Goal: Contribute content: Add original content to the website for others to see

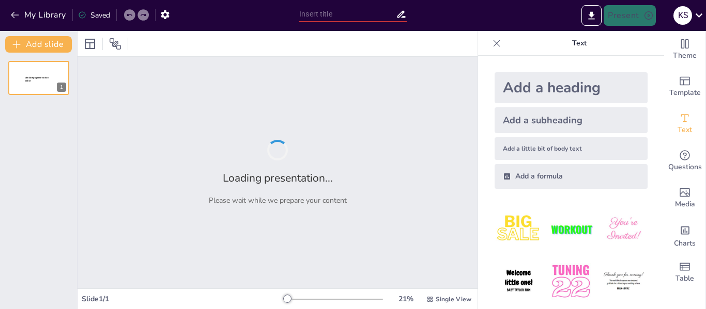
type input "Integrating AI in Education and Business: A Comprehensive Two-Day Training for …"
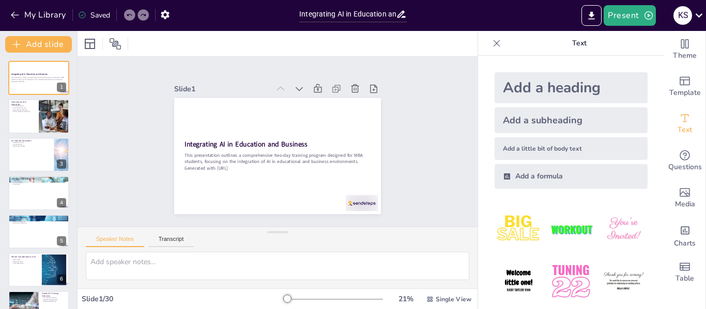
checkbox input "true"
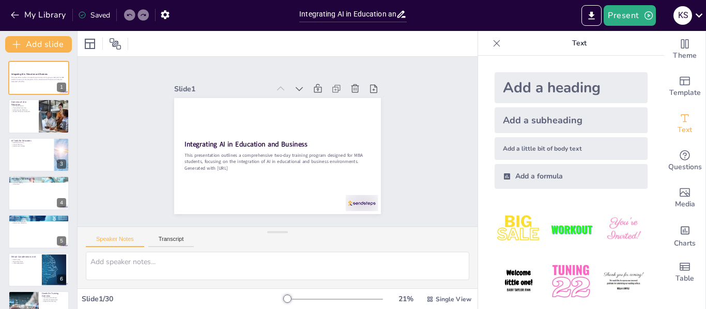
checkbox input "true"
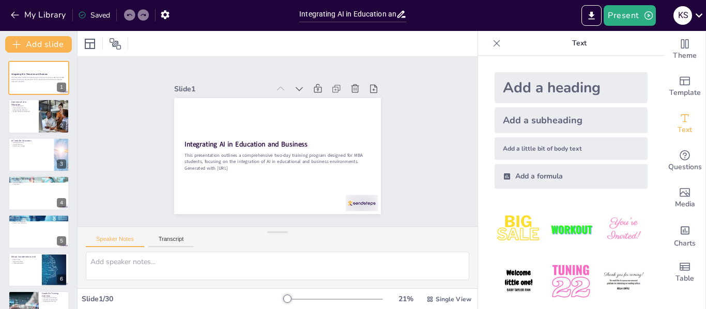
checkbox input "true"
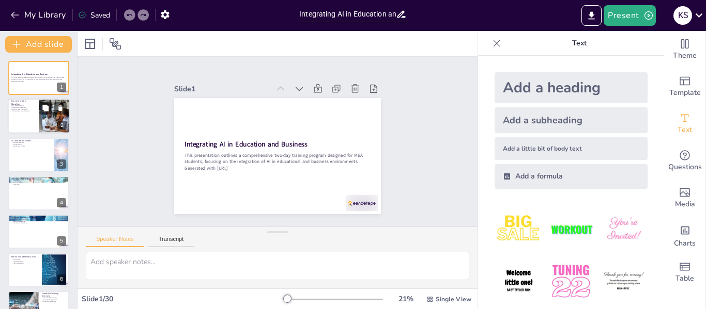
checkbox input "true"
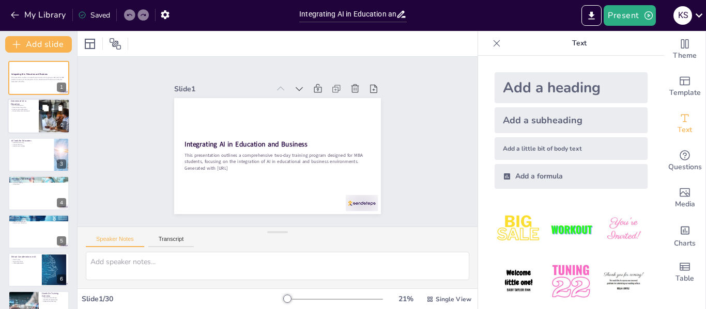
checkbox input "true"
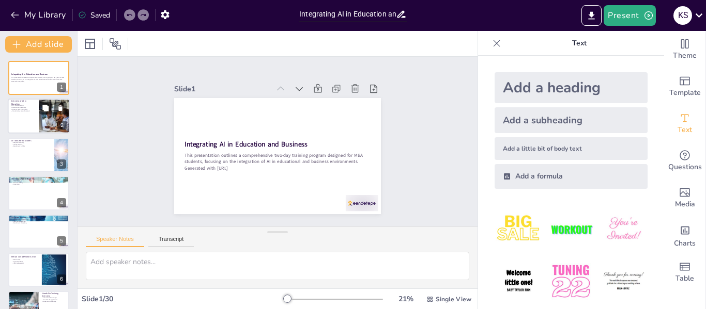
checkbox input "true"
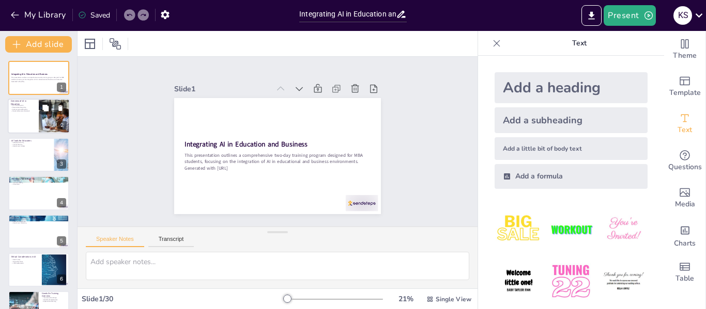
click at [54, 122] on div at bounding box center [54, 116] width 56 height 35
checkbox input "true"
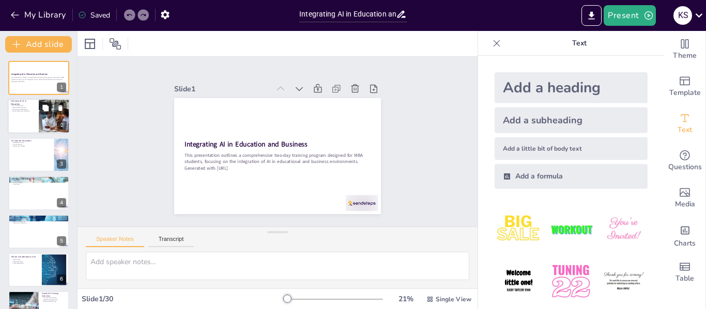
checkbox input "true"
type textarea "AI technologies are significantly changing how education is delivered and exper…"
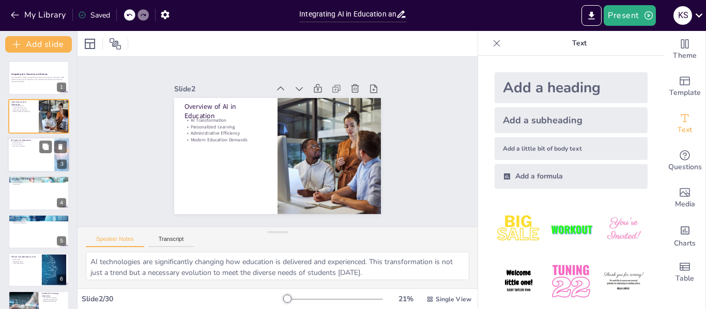
checkbox input "true"
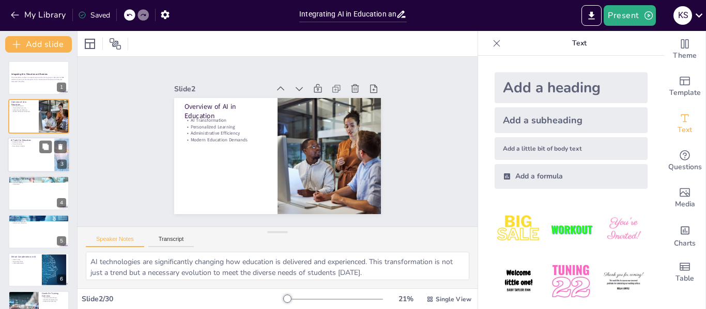
checkbox input "true"
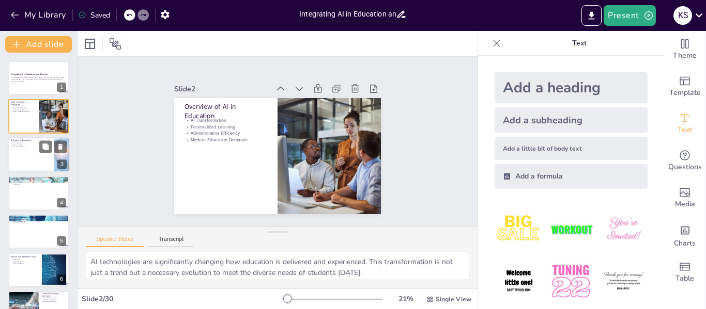
click at [37, 153] on div at bounding box center [39, 154] width 62 height 35
checkbox input "true"
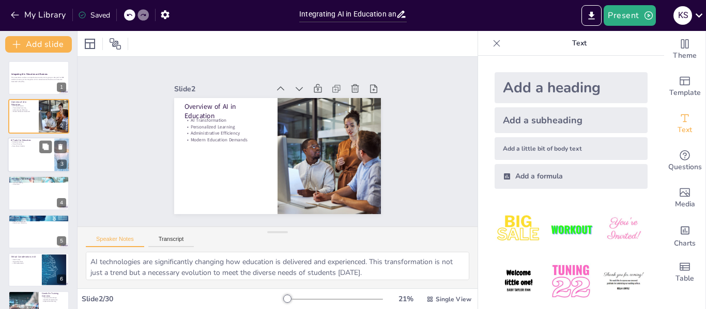
checkbox input "true"
type textarea "Adaptive learning platforms are designed to adjust the learning experience base…"
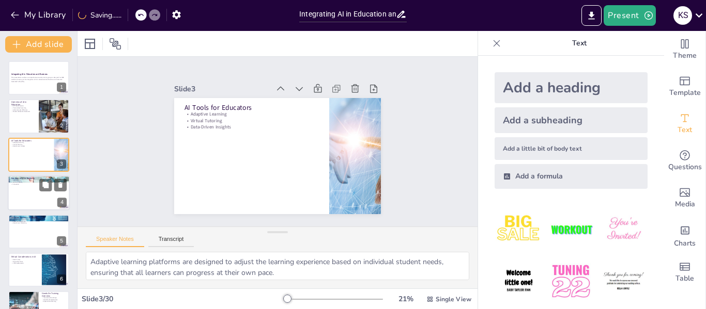
checkbox input "true"
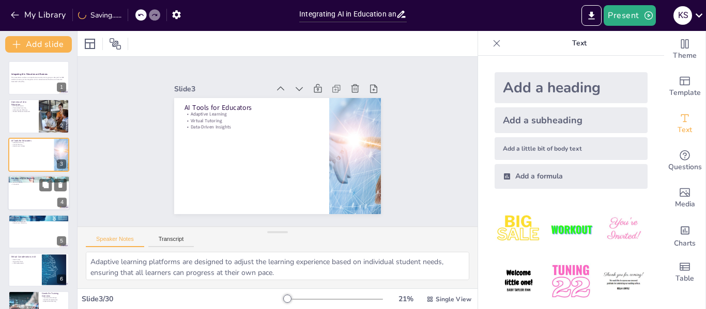
checkbox input "true"
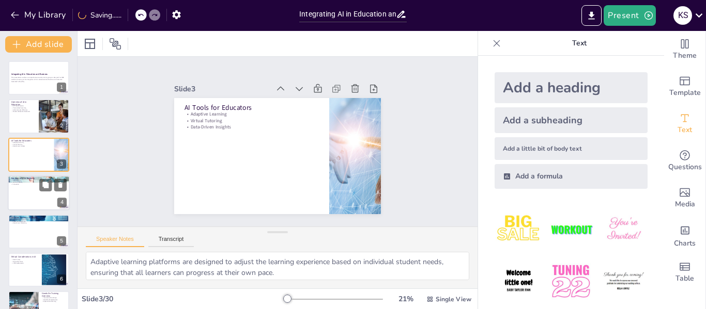
checkbox input "true"
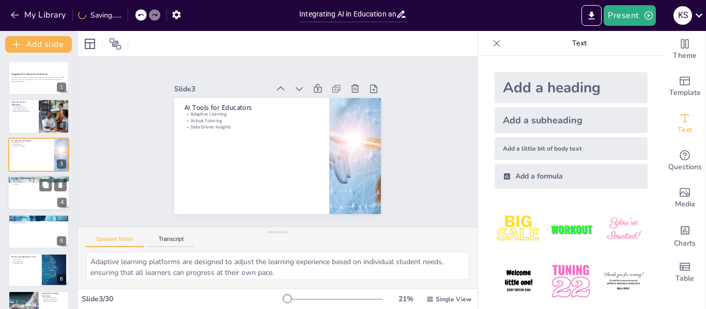
checkbox input "true"
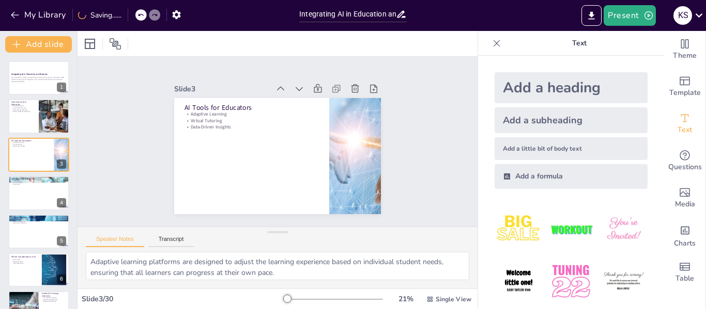
checkbox input "true"
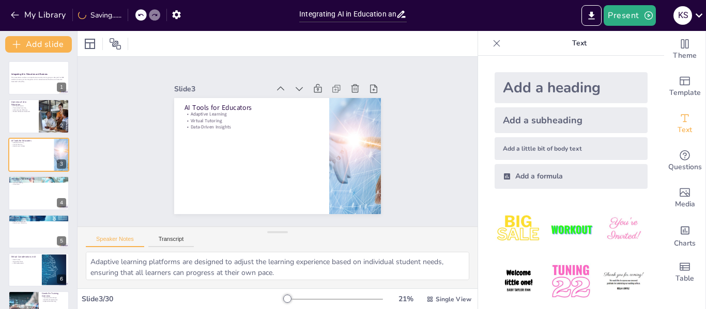
checkbox input "true"
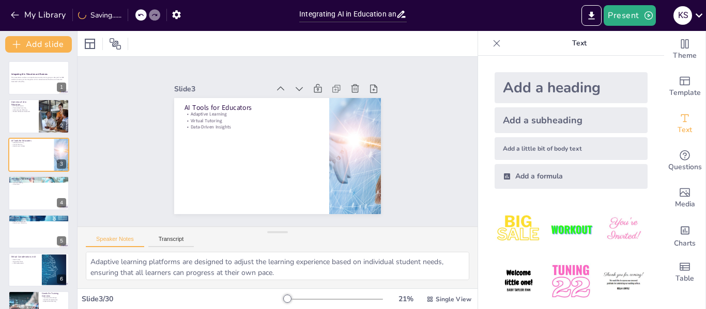
checkbox input "true"
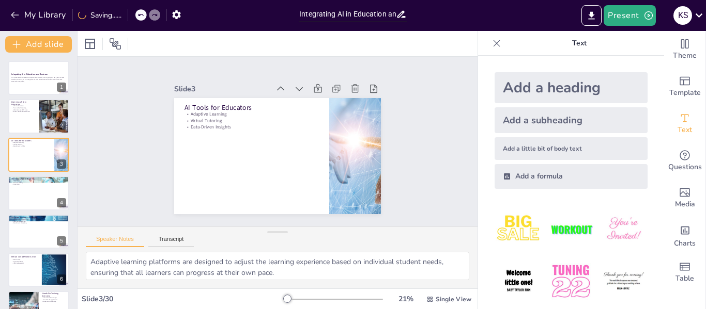
checkbox input "true"
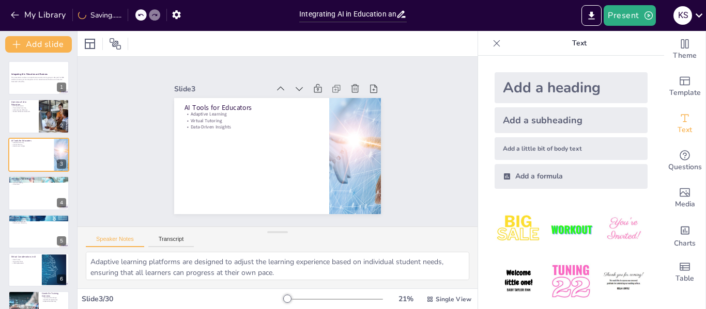
checkbox input "true"
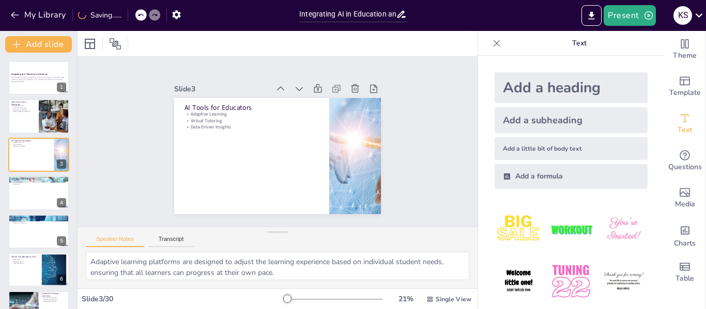
checkbox input "true"
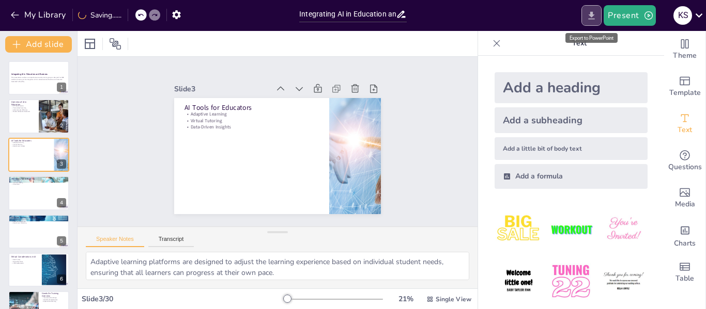
click at [594, 16] on icon "Export to PowerPoint" at bounding box center [591, 15] width 11 height 11
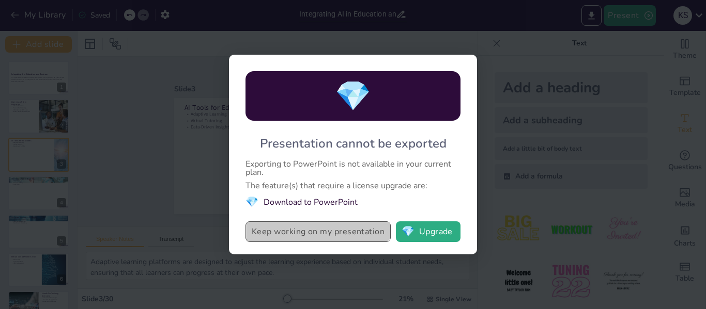
click at [374, 231] on button "Keep working on my presentation" at bounding box center [317, 232] width 145 height 21
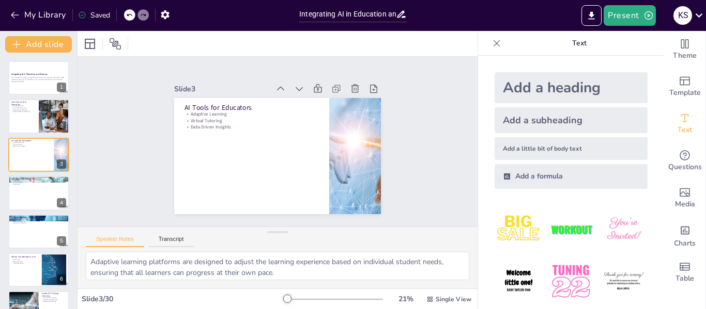
checkbox input "true"
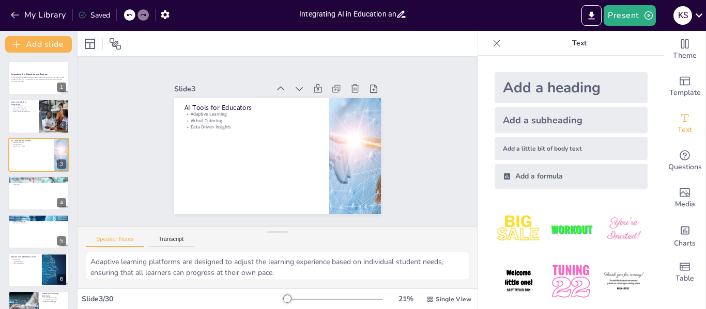
checkbox input "true"
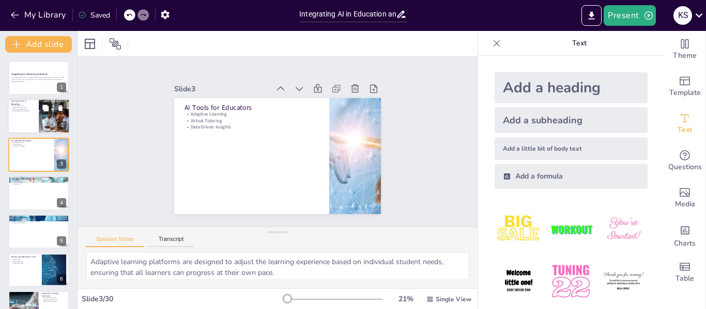
checkbox input "true"
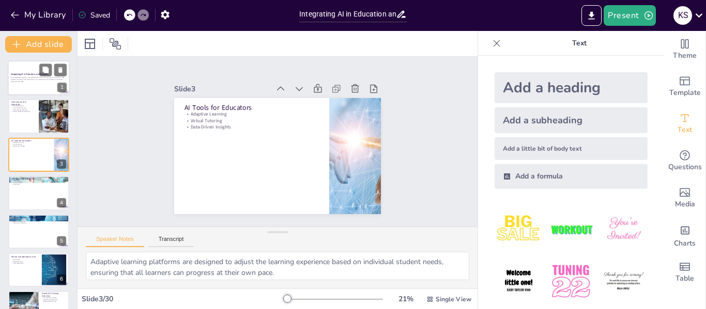
checkbox input "true"
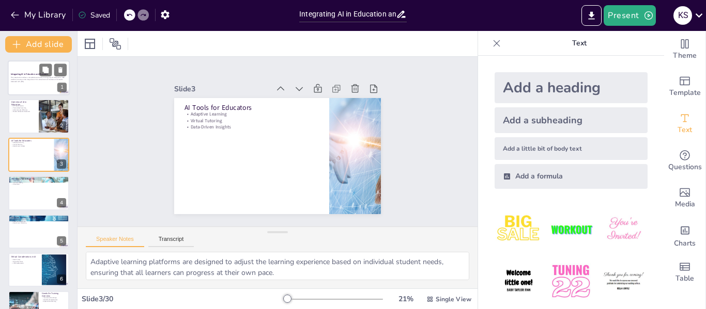
checkbox input "true"
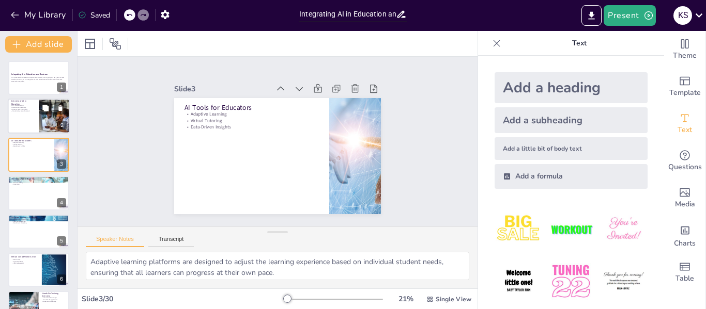
checkbox input "true"
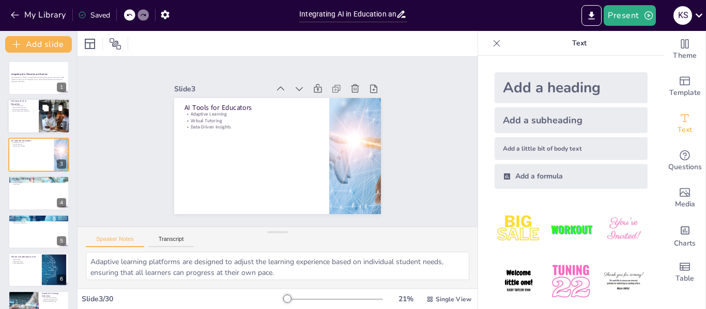
checkbox input "true"
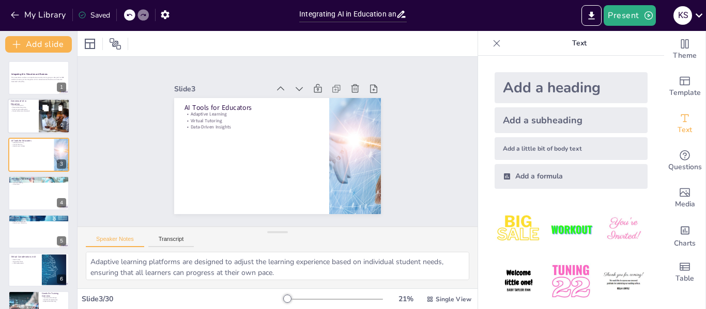
click at [44, 121] on div at bounding box center [54, 116] width 56 height 35
checkbox input "true"
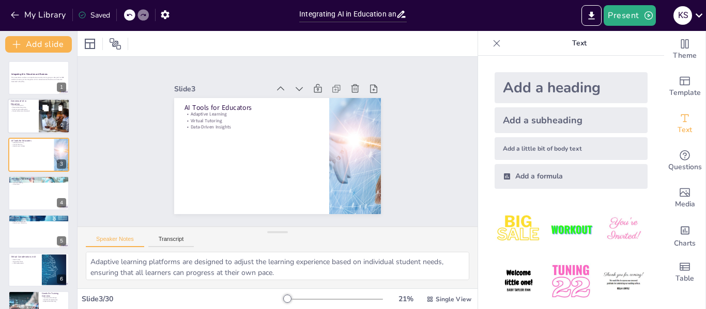
checkbox input "true"
type textarea "AI technologies are significantly changing how education is delivered and exper…"
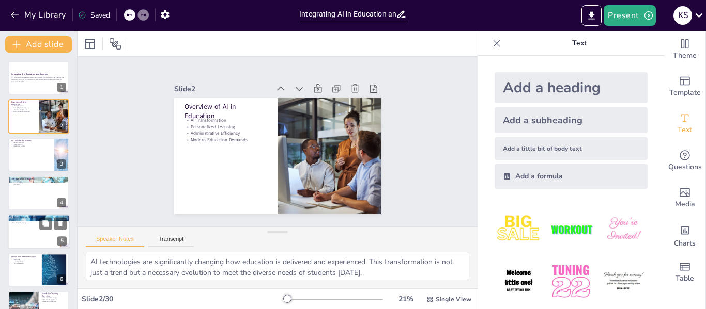
checkbox input "true"
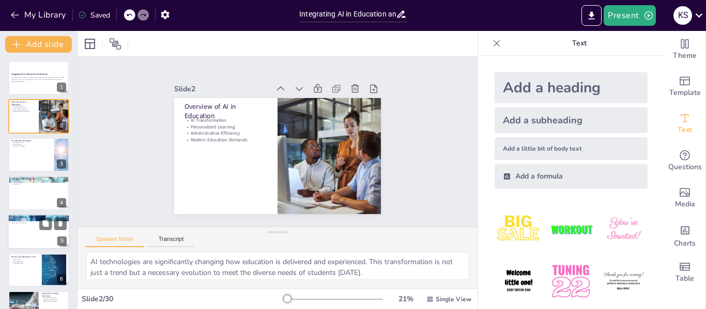
checkbox input "true"
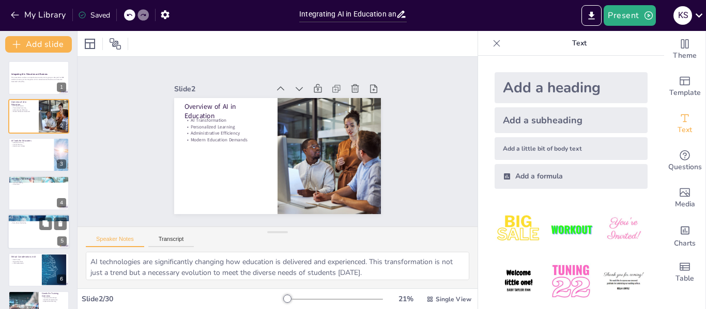
checkbox input "true"
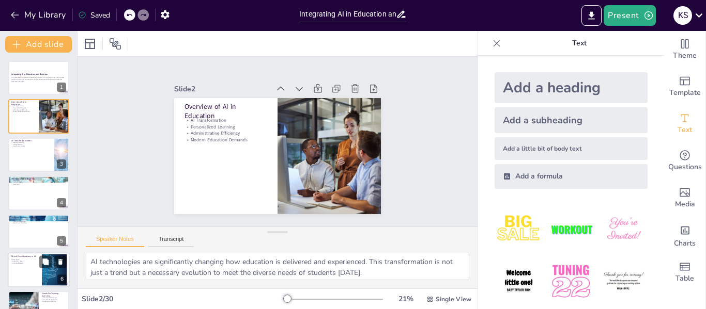
checkbox input "true"
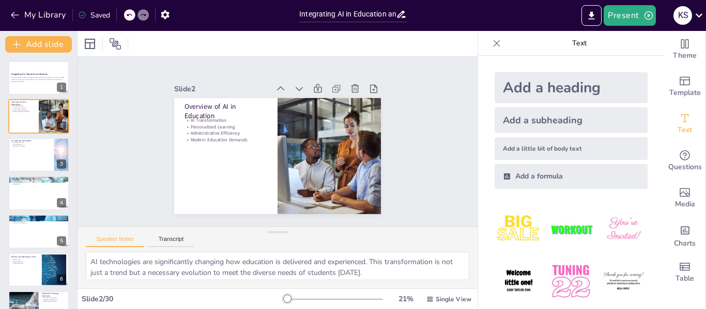
checkbox input "true"
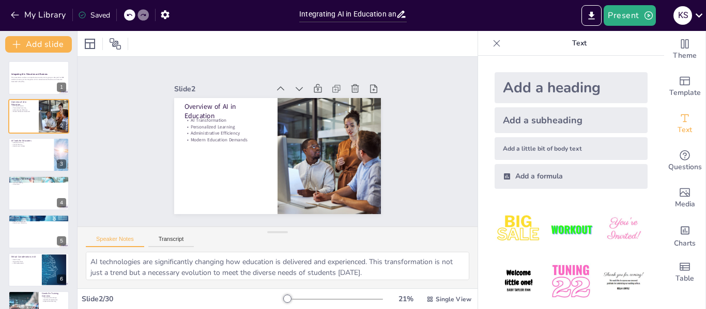
checkbox input "true"
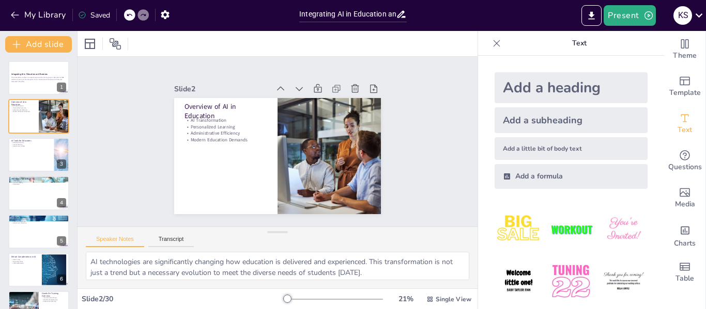
checkbox input "true"
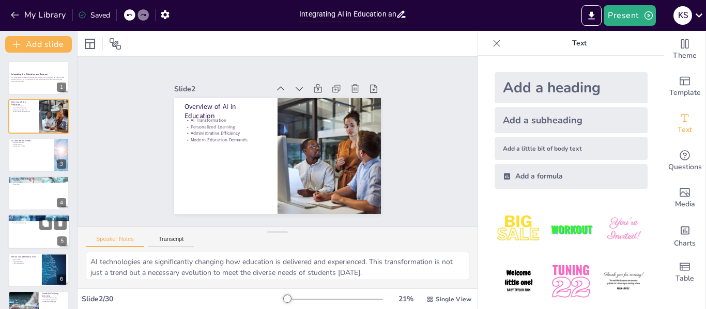
checkbox input "true"
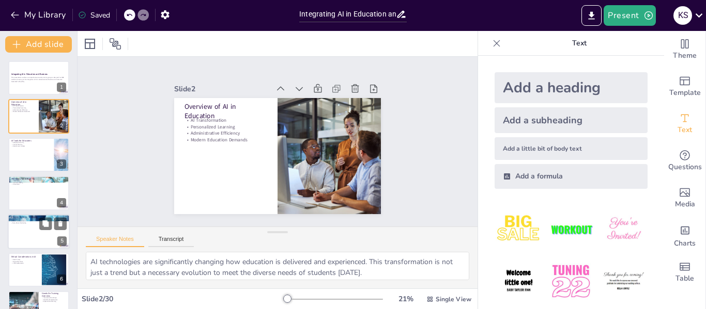
checkbox input "true"
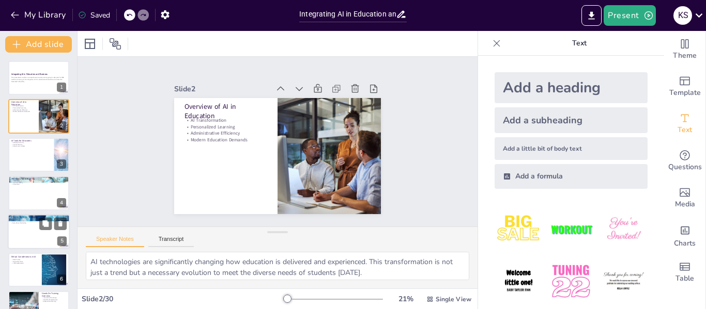
checkbox input "true"
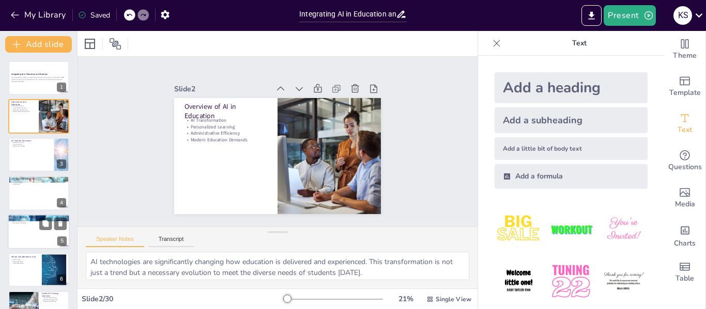
click at [27, 224] on p "Data-Driven Marketing" at bounding box center [39, 223] width 56 height 2
checkbox input "true"
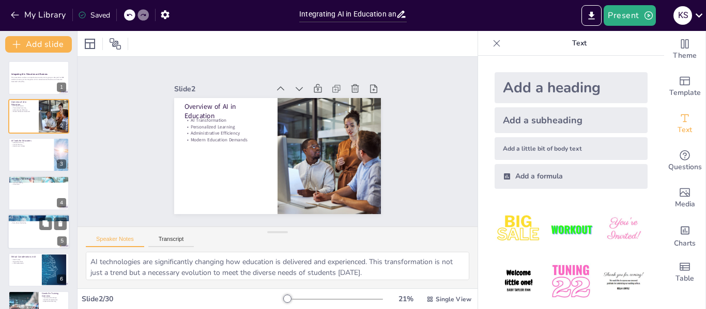
checkbox input "true"
type textarea "AI plays a crucial role in optimizing supply chains by forecasting demand and e…"
